Goal: Task Accomplishment & Management: Use online tool/utility

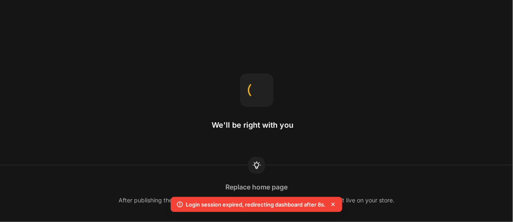
click at [334, 203] on icon at bounding box center [333, 204] width 8 height 8
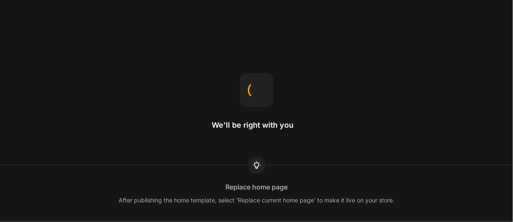
click at [260, 189] on div "Replace home page" at bounding box center [256, 187] width 62 height 10
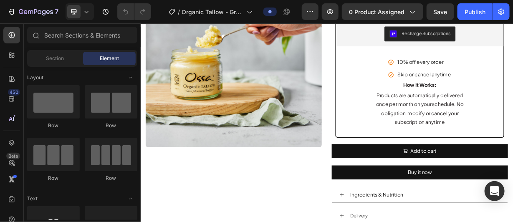
scroll to position [409, 0]
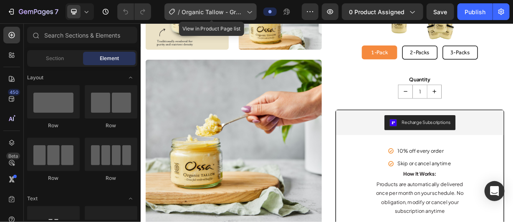
click at [250, 12] on icon at bounding box center [249, 12] width 8 height 8
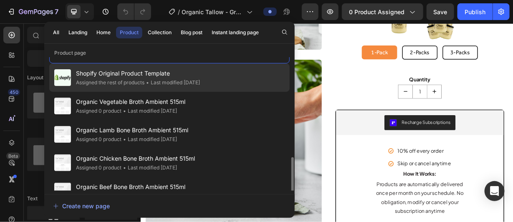
scroll to position [0, 0]
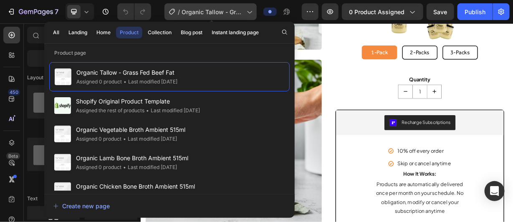
click at [248, 9] on icon at bounding box center [249, 12] width 8 height 8
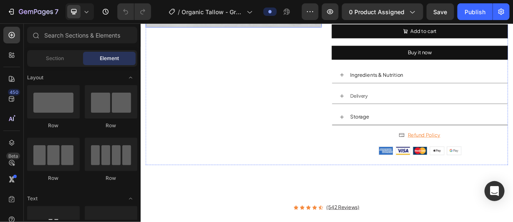
scroll to position [704, 0]
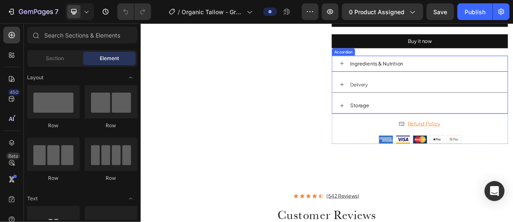
click at [408, 75] on icon at bounding box center [411, 76] width 7 height 7
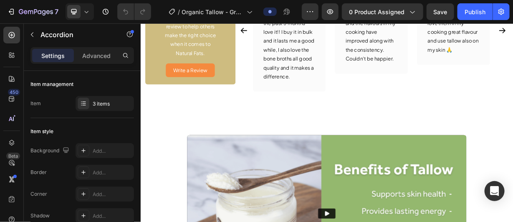
scroll to position [1209, 0]
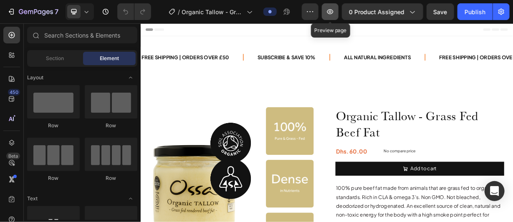
click at [334, 13] on icon "button" at bounding box center [330, 12] width 8 height 8
